Goal: Task Accomplishment & Management: Use online tool/utility

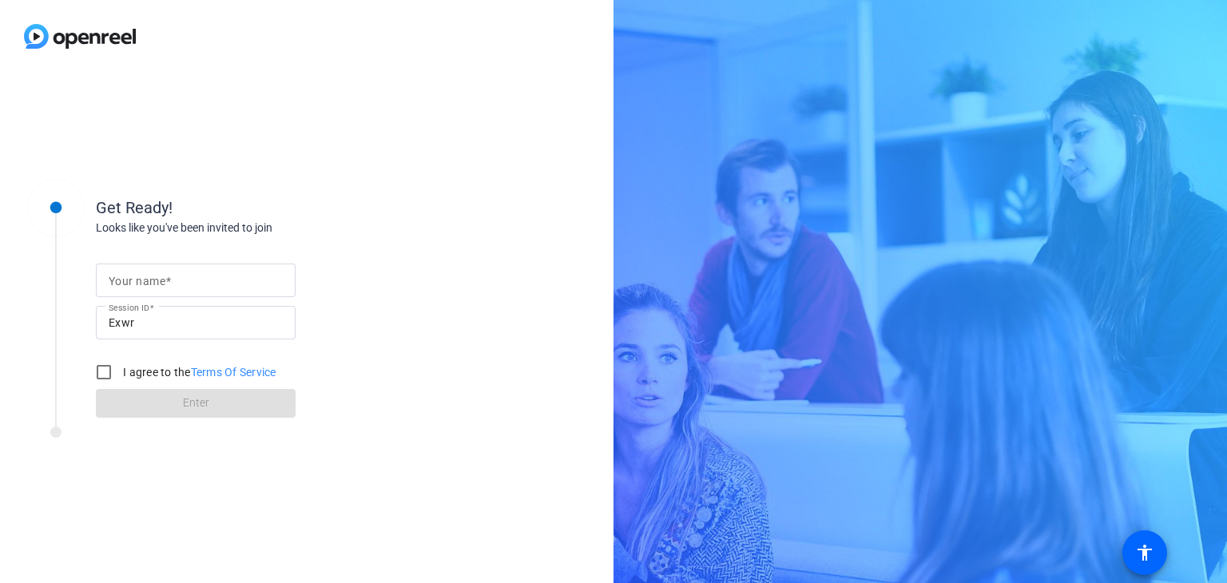
click at [233, 268] on div at bounding box center [196, 281] width 174 height 34
type input "[PERSON_NAME]"
click at [106, 375] on input "I agree to the Terms Of Service" at bounding box center [104, 372] width 32 height 32
checkbox input "true"
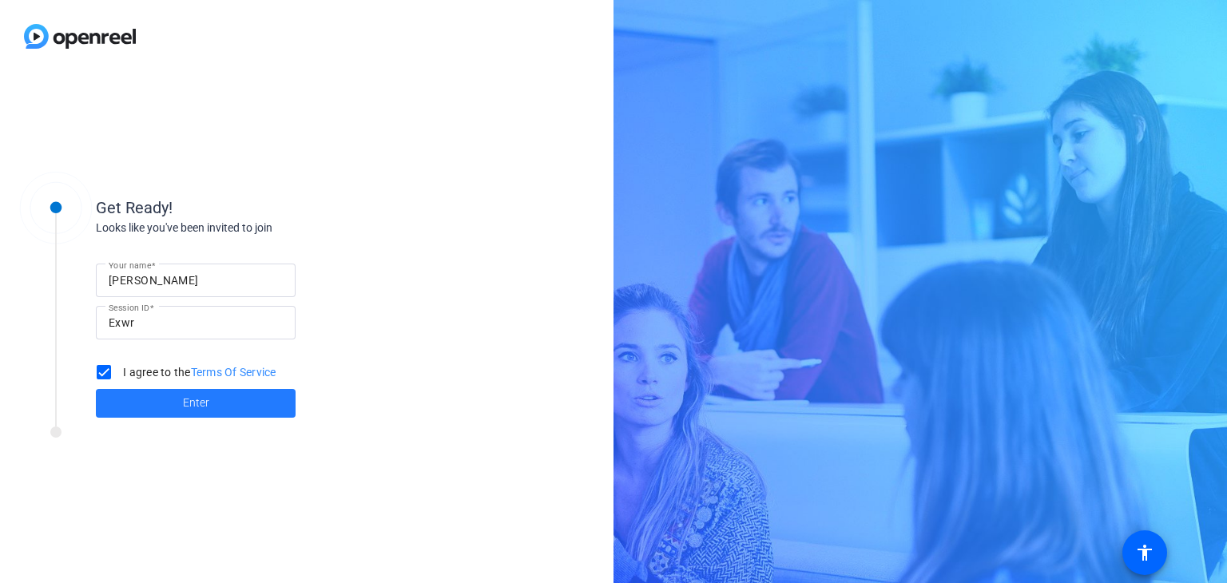
click at [195, 408] on span "Enter" at bounding box center [196, 403] width 26 height 17
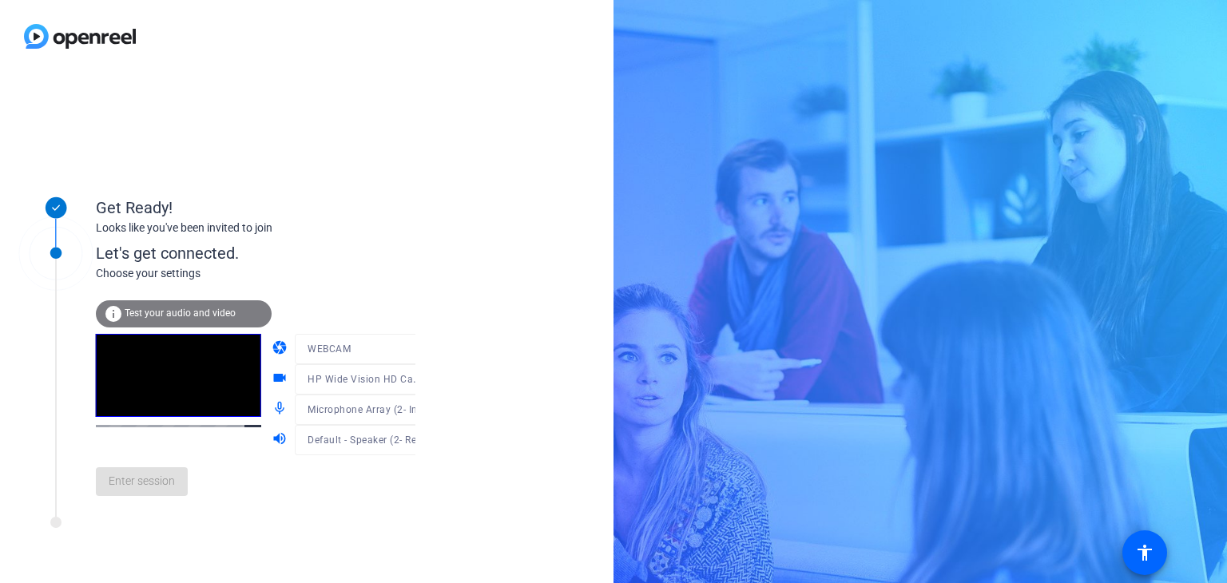
click at [198, 315] on span "Test your audio and video" at bounding box center [180, 312] width 111 height 11
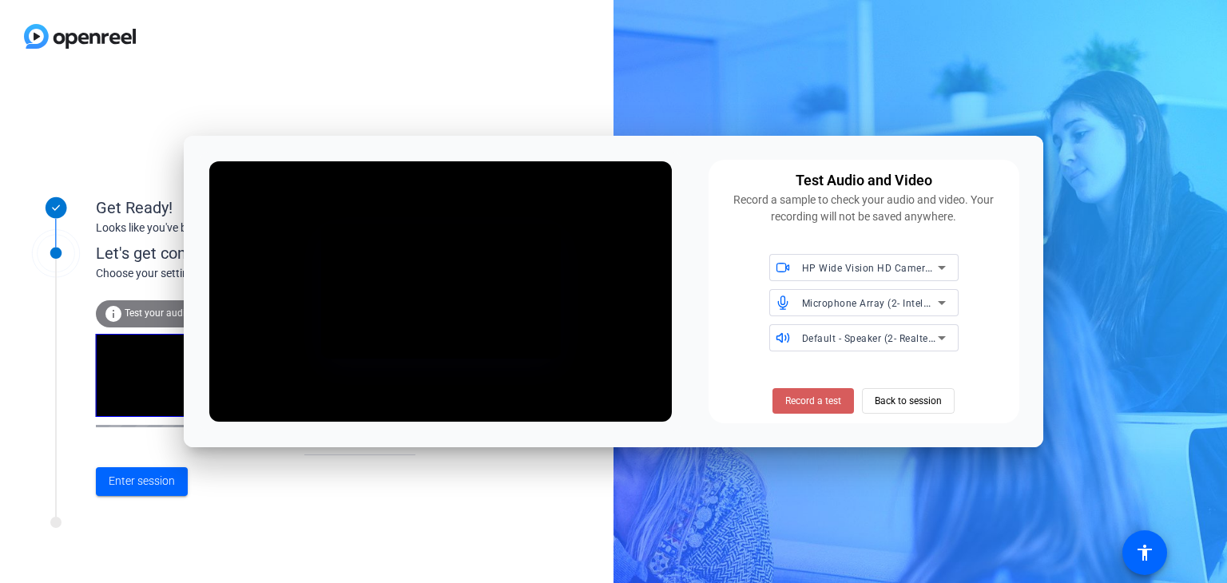
click at [847, 403] on span at bounding box center [812, 401] width 81 height 38
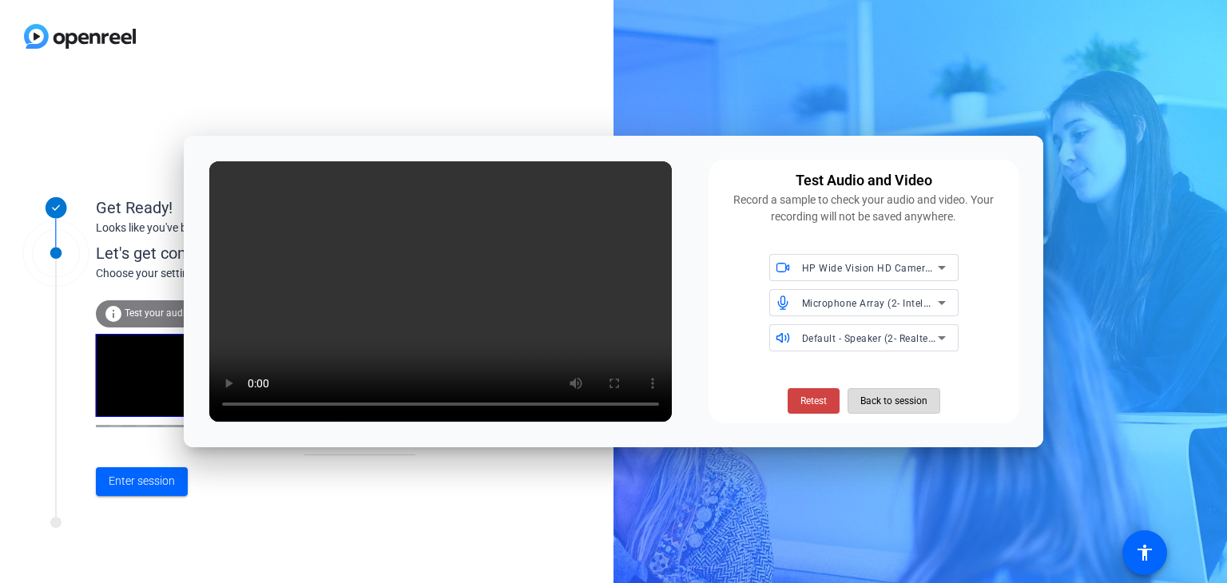
click at [898, 399] on span "Back to session" at bounding box center [893, 401] width 67 height 30
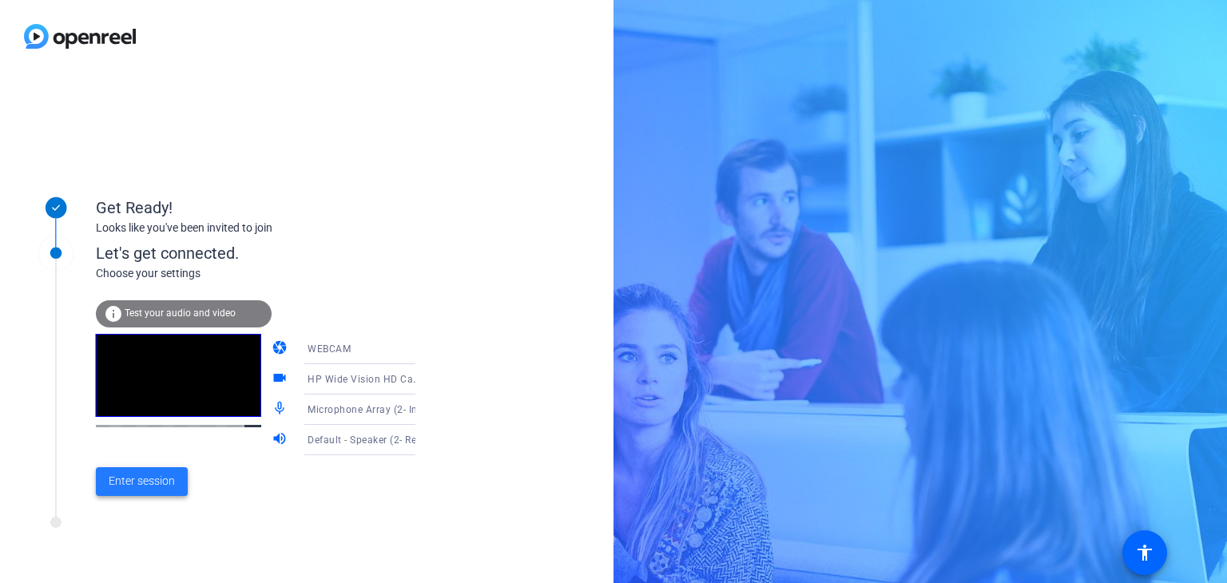
click at [135, 482] on span "Enter session" at bounding box center [142, 481] width 66 height 17
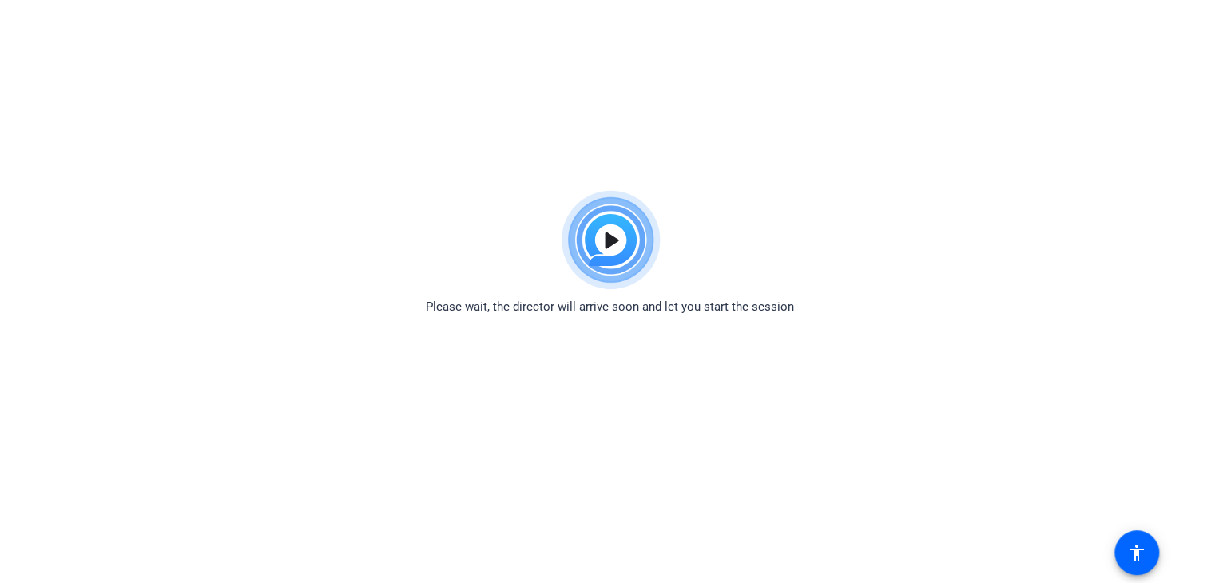
click at [611, 234] on img at bounding box center [609, 240] width 117 height 115
click at [615, 240] on img at bounding box center [609, 240] width 117 height 115
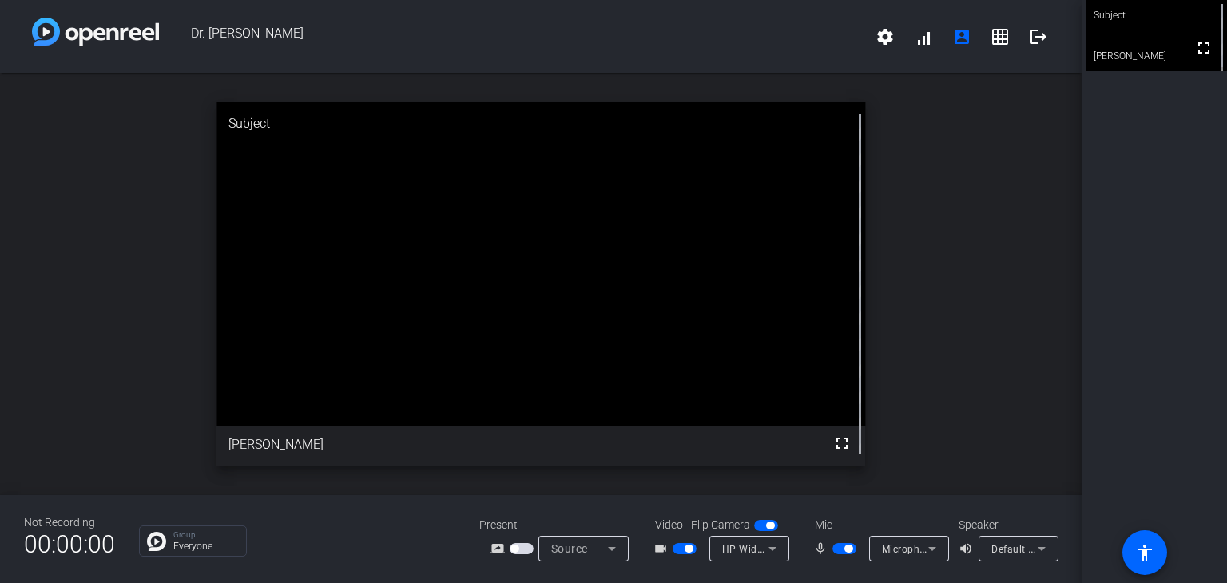
click at [611, 549] on icon at bounding box center [612, 549] width 8 height 4
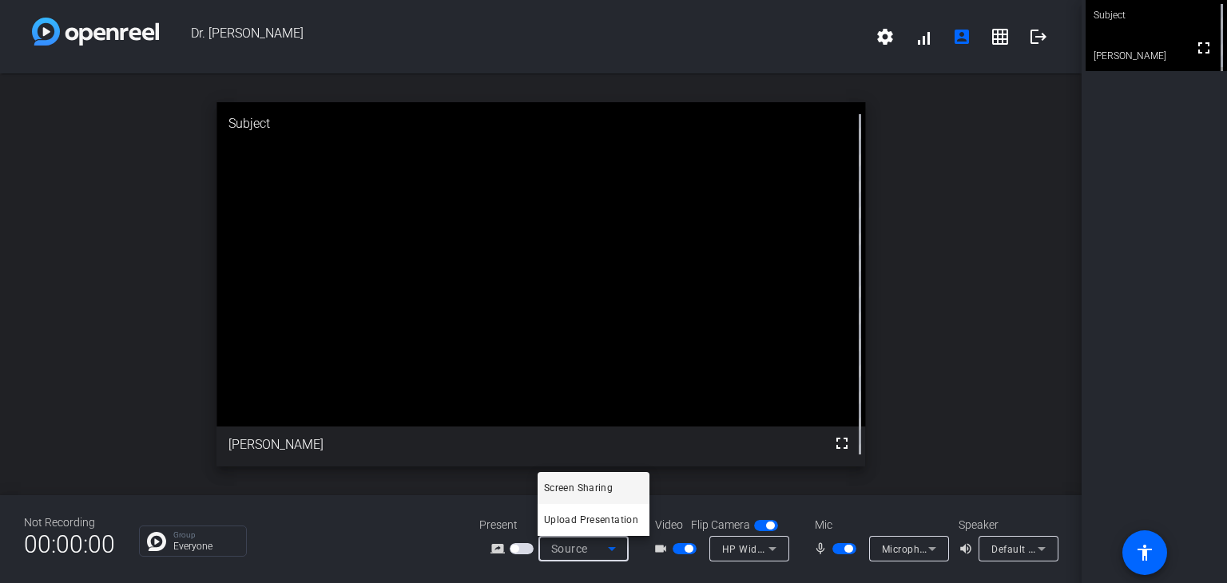
click at [933, 350] on div at bounding box center [613, 291] width 1227 height 583
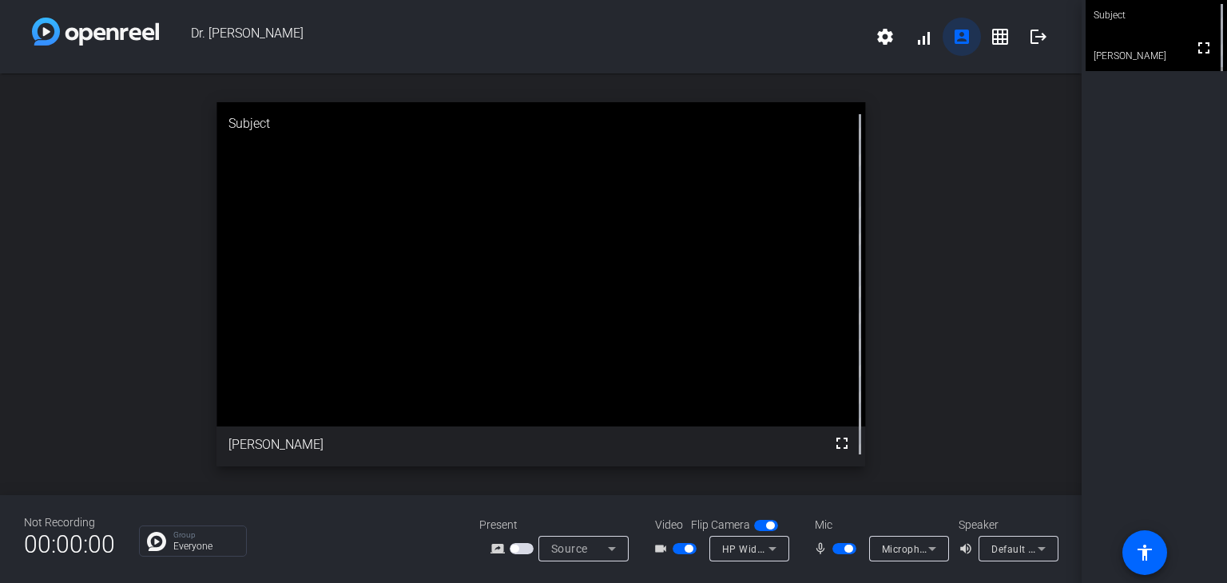
click at [966, 45] on mat-icon "account_box" at bounding box center [961, 36] width 19 height 19
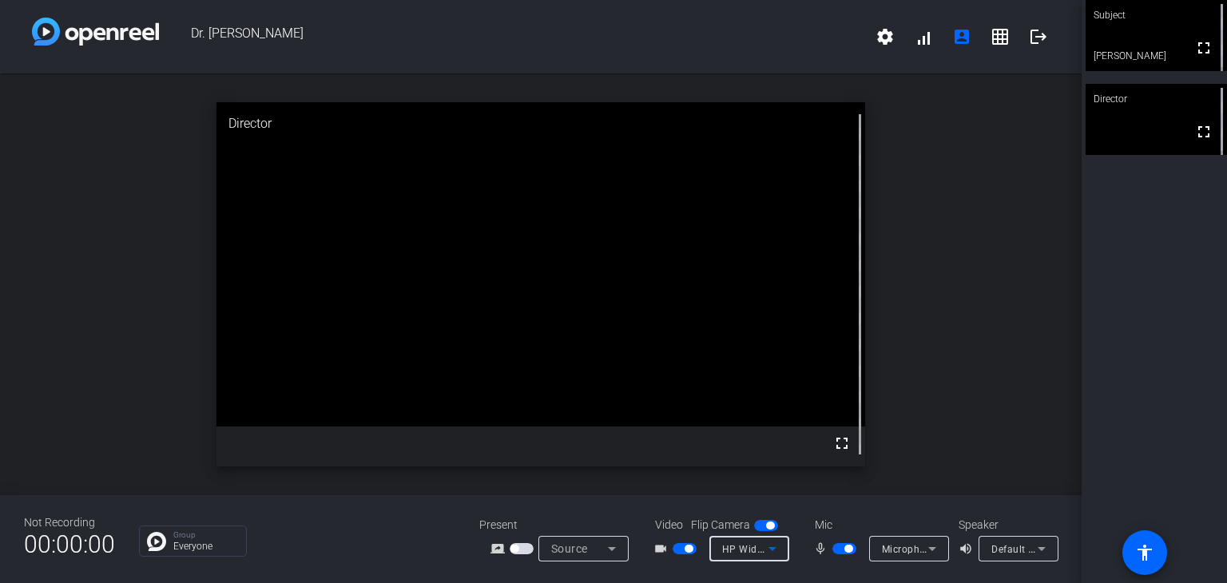
click at [774, 550] on icon at bounding box center [772, 548] width 19 height 19
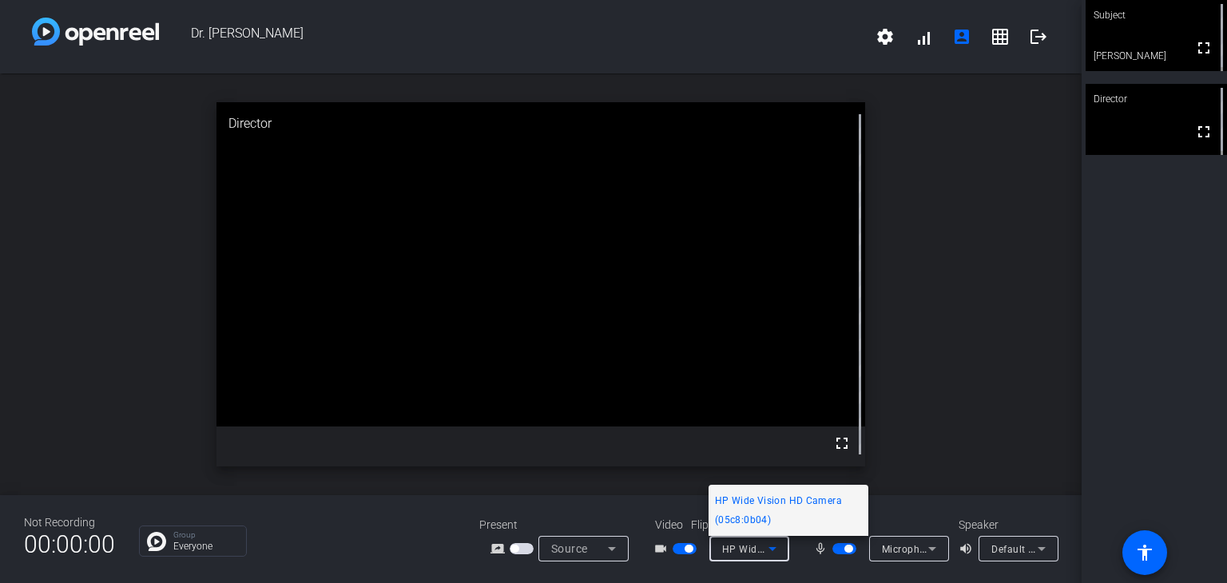
click at [938, 482] on div at bounding box center [613, 291] width 1227 height 583
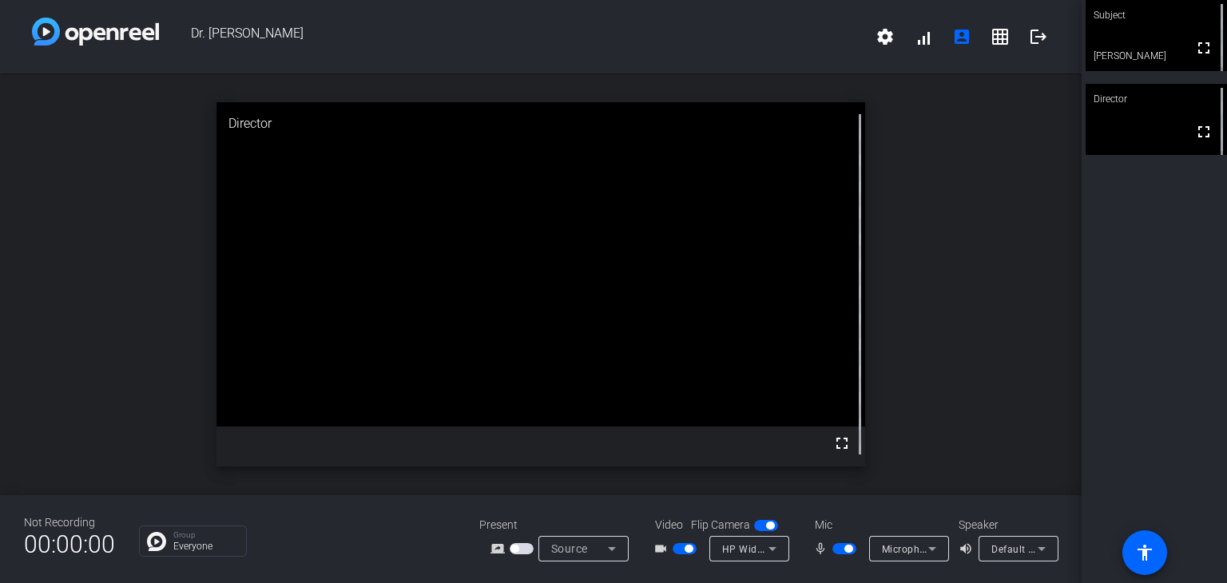
click at [846, 548] on span "button" at bounding box center [848, 549] width 8 height 8
click at [848, 548] on span "button" at bounding box center [848, 549] width 8 height 8
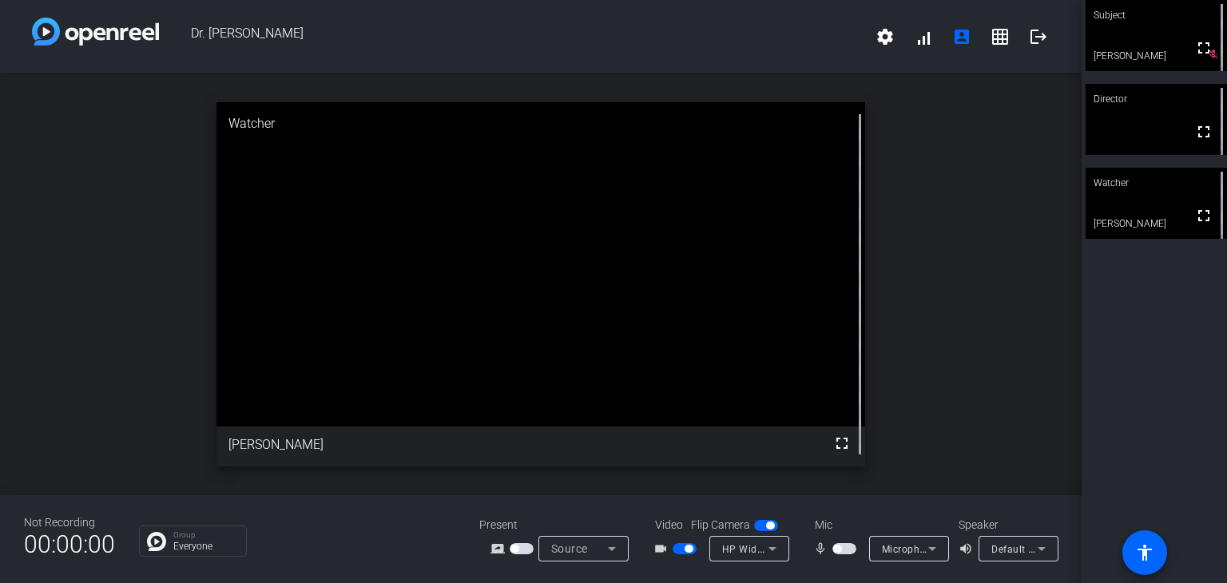
click at [836, 550] on span "button" at bounding box center [837, 549] width 8 height 8
